Goal: Navigation & Orientation: Go to known website

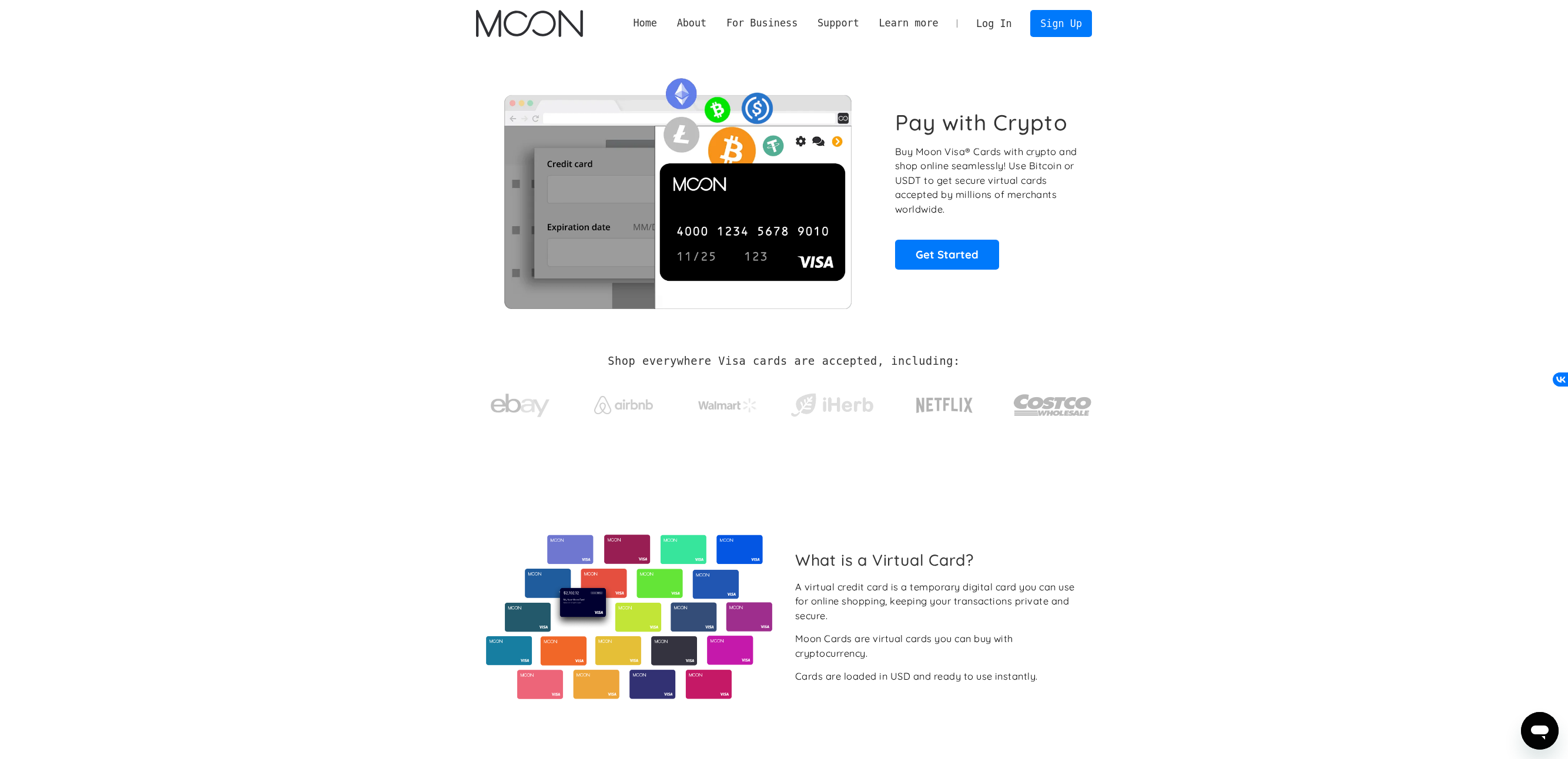
click at [994, 25] on link "Log In" at bounding box center [994, 23] width 56 height 26
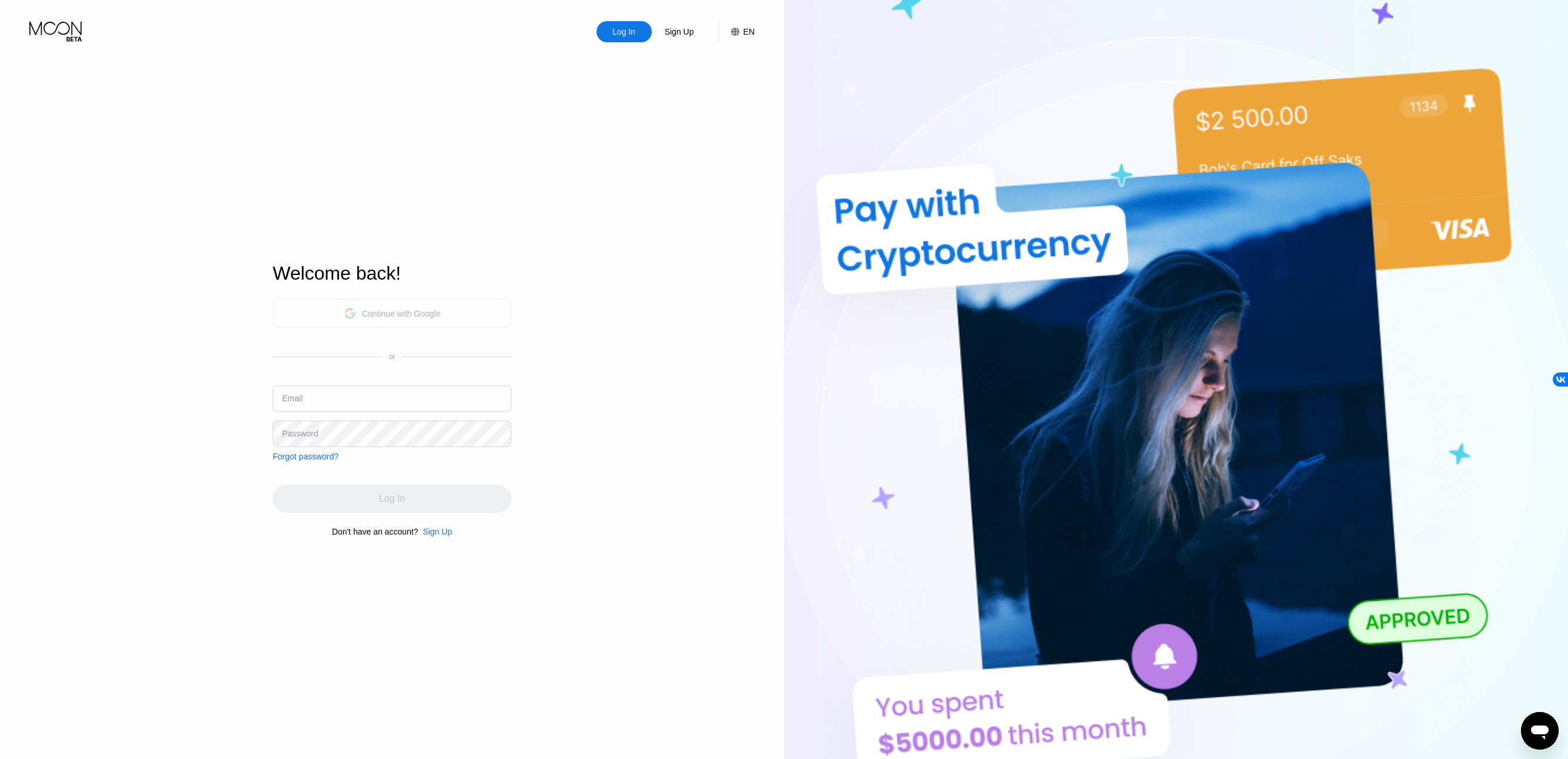
click at [384, 310] on div "Continue with Google" at bounding box center [402, 313] width 79 height 10
